Goal: Task Accomplishment & Management: Manage account settings

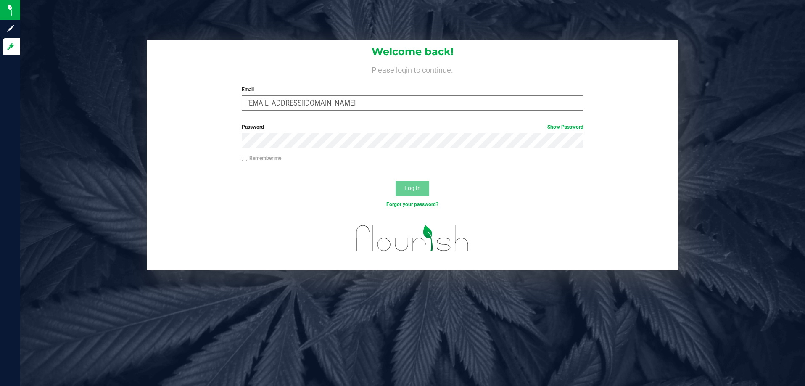
type input "[EMAIL_ADDRESS][DOMAIN_NAME]"
click at [395, 181] on button "Log In" at bounding box center [412, 188] width 34 height 15
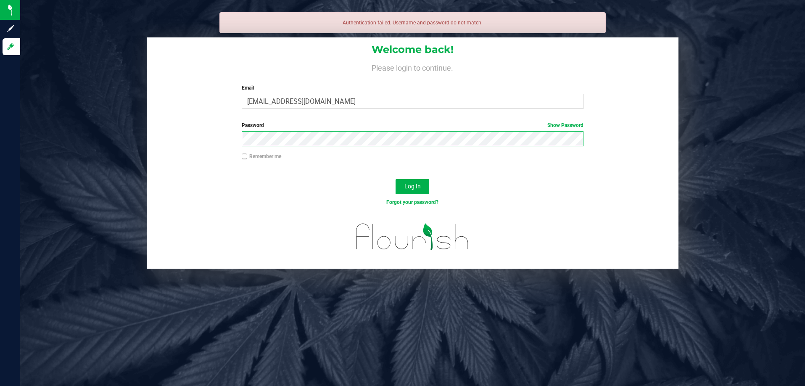
click at [395, 179] on button "Log In" at bounding box center [412, 186] width 34 height 15
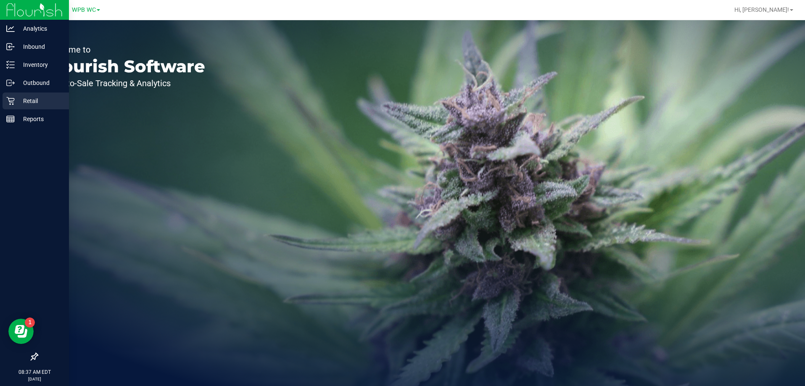
click at [14, 105] on div "Retail" at bounding box center [36, 100] width 66 height 17
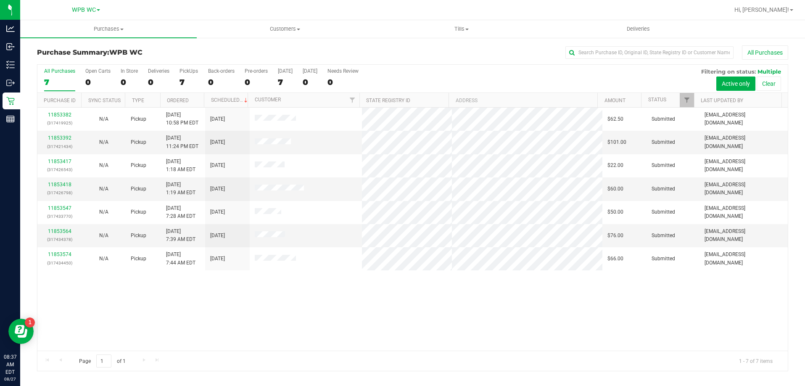
click at [280, 276] on div "11853382 (317419925) N/A Pickup [DATE] 10:58 PM EDT 8/27/2025 $62.50 Submitted …" at bounding box center [412, 229] width 750 height 243
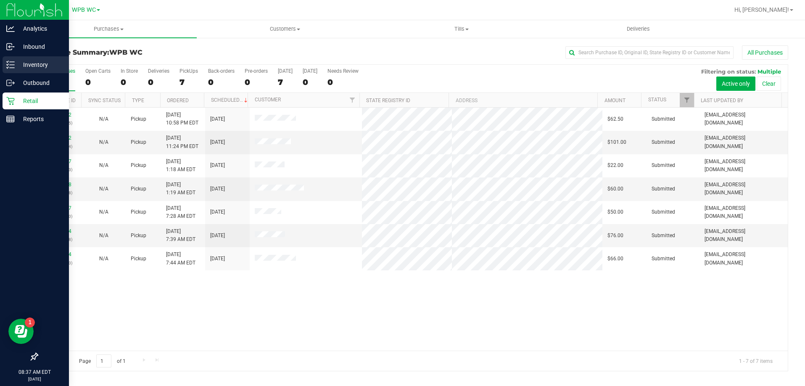
click at [14, 68] on line at bounding box center [12, 68] width 5 height 0
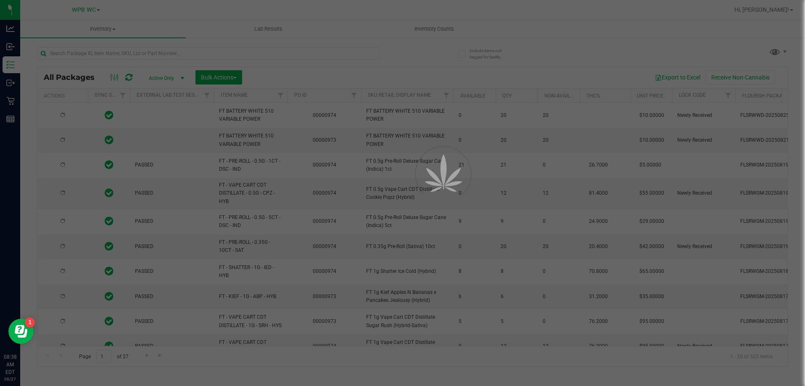
click at [137, 53] on div at bounding box center [402, 193] width 805 height 386
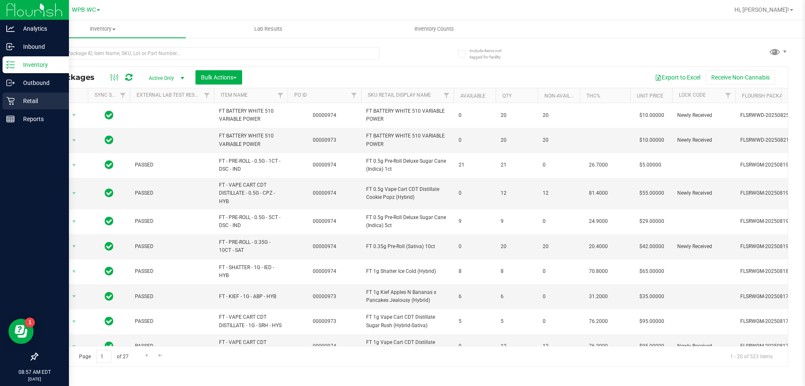
click at [6, 108] on div "Retail" at bounding box center [36, 100] width 66 height 17
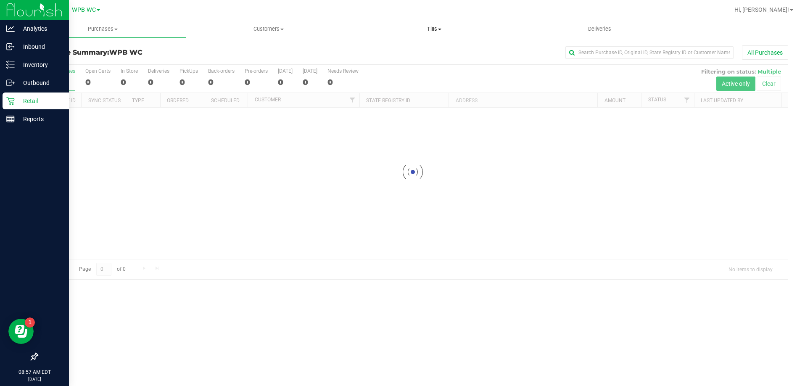
click at [437, 29] on span "Tills" at bounding box center [434, 29] width 165 height 8
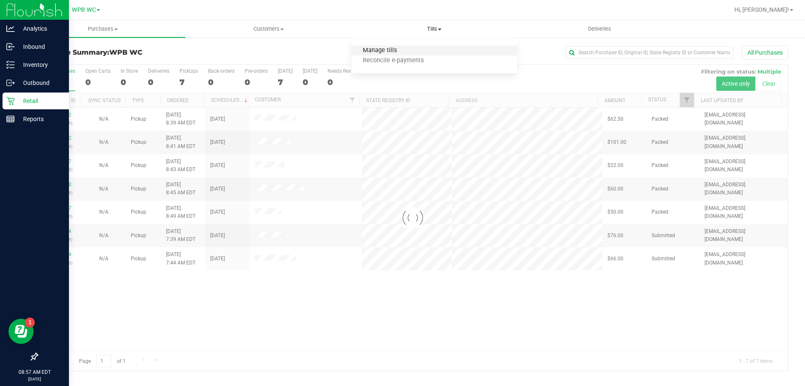
click at [384, 49] on span "Manage tills" at bounding box center [379, 50] width 57 height 7
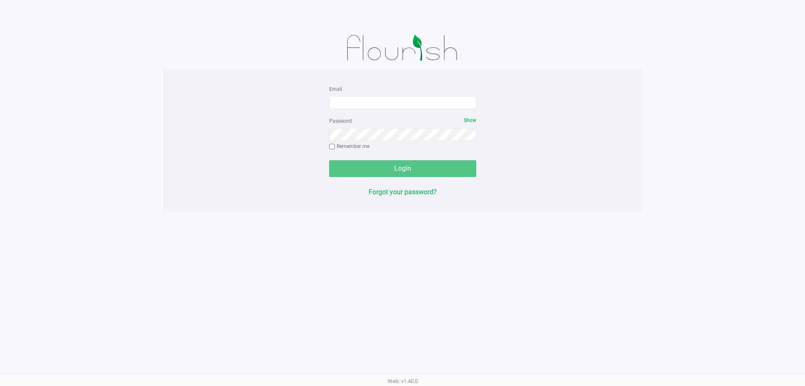
click at [392, 97] on input "Email" at bounding box center [402, 102] width 147 height 13
type input "[EMAIL_ADDRESS][DOMAIN_NAME]"
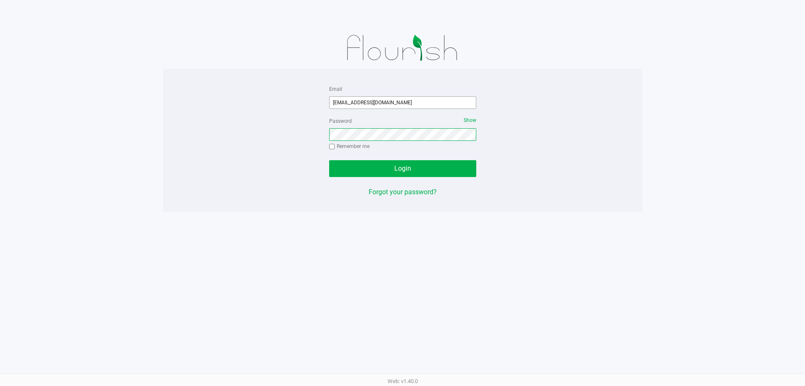
click at [329, 160] on button "Login" at bounding box center [402, 168] width 147 height 17
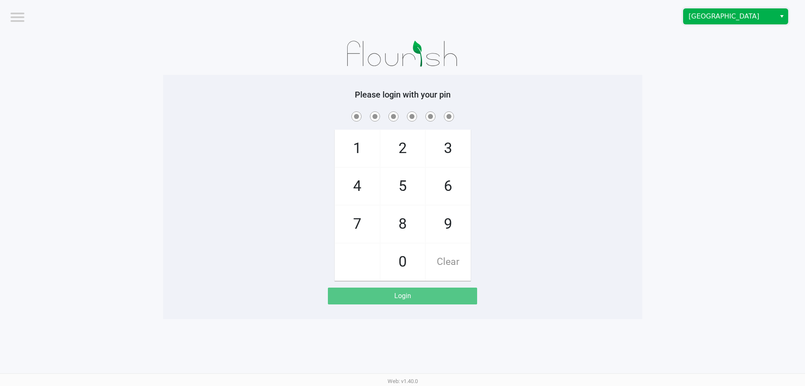
click at [742, 23] on span "North Palm Beach WC" at bounding box center [729, 16] width 92 height 15
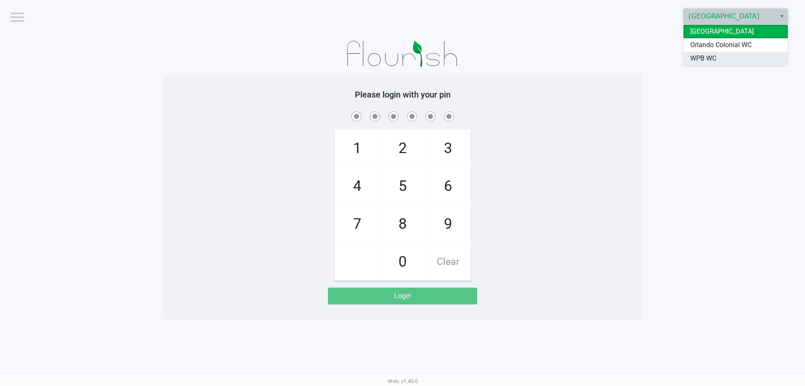
click at [725, 58] on li "WPB WC" at bounding box center [735, 58] width 104 height 13
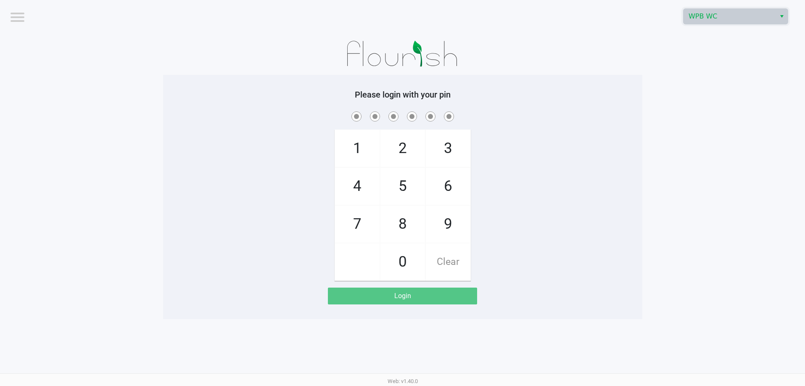
click at [693, 74] on app-pos-login-wrapper "Logout WPB WC Please login with your pin 1 4 7 2 5 8 0 3 6 9 Clear Login" at bounding box center [402, 159] width 805 height 319
click at [624, 188] on div "1 4 7 2 5 8 0 3 6 9 Clear" at bounding box center [402, 195] width 479 height 171
